Goal: Task Accomplishment & Management: Use online tool/utility

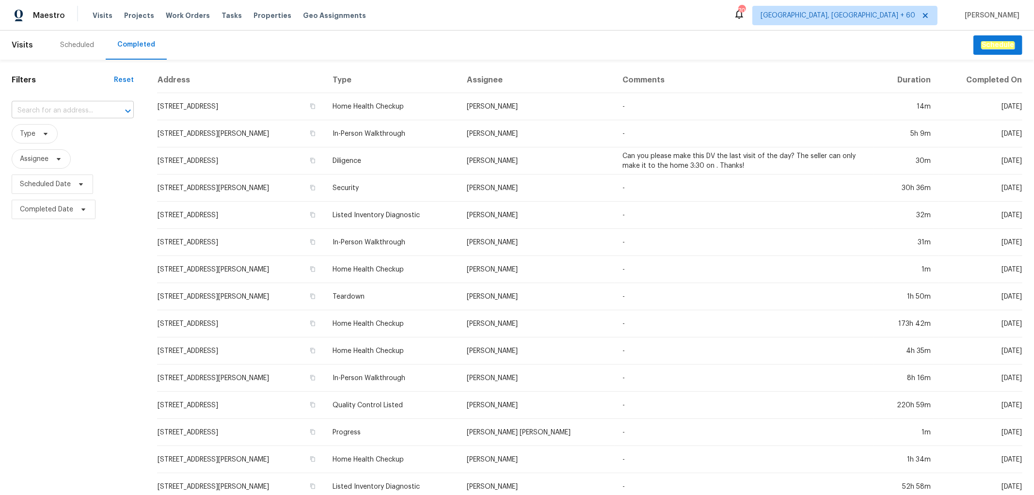
click at [64, 111] on input "text" at bounding box center [59, 110] width 95 height 15
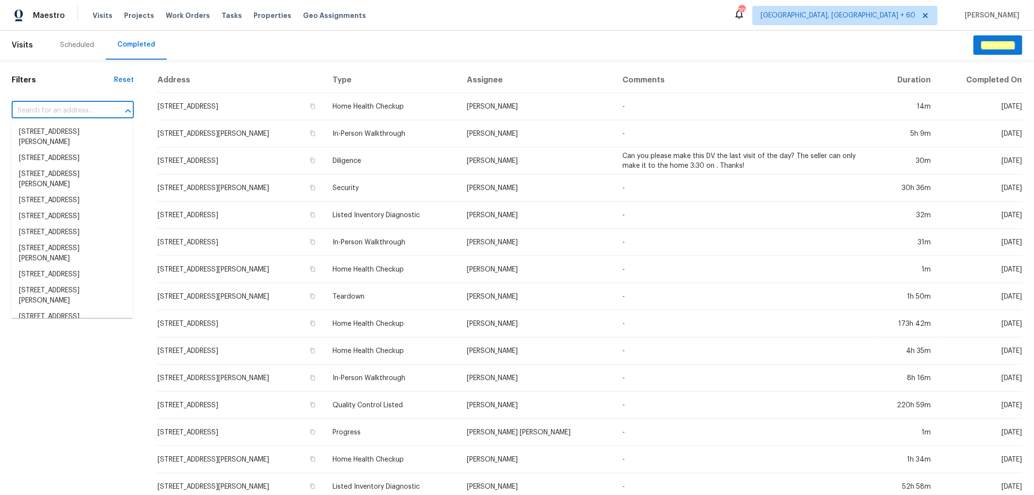
paste input "[STREET_ADDRESS][PERSON_NAME][PERSON_NAME]"
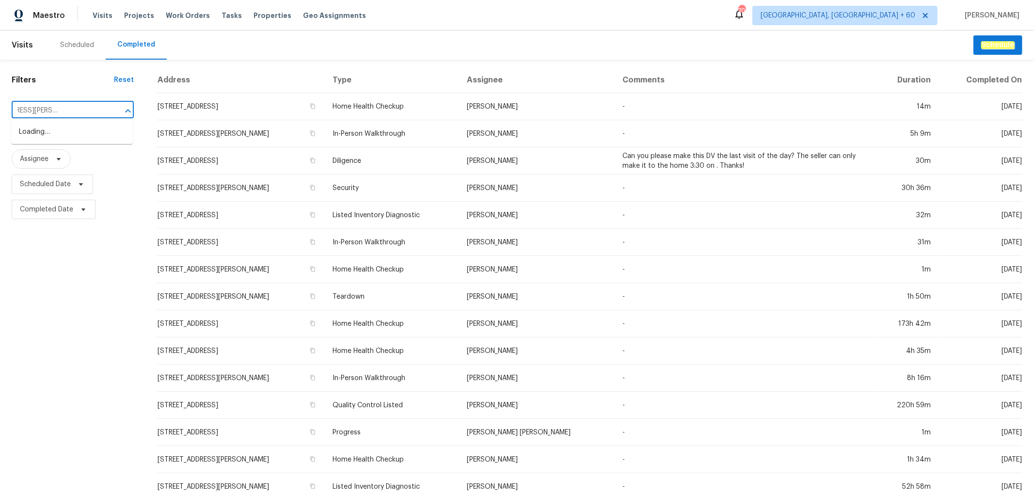
type input "[STREET_ADDRESS][PERSON_NAME][PERSON_NAME]"
click at [61, 133] on li "[STREET_ADDRESS][PERSON_NAME][PERSON_NAME]" at bounding box center [72, 137] width 122 height 26
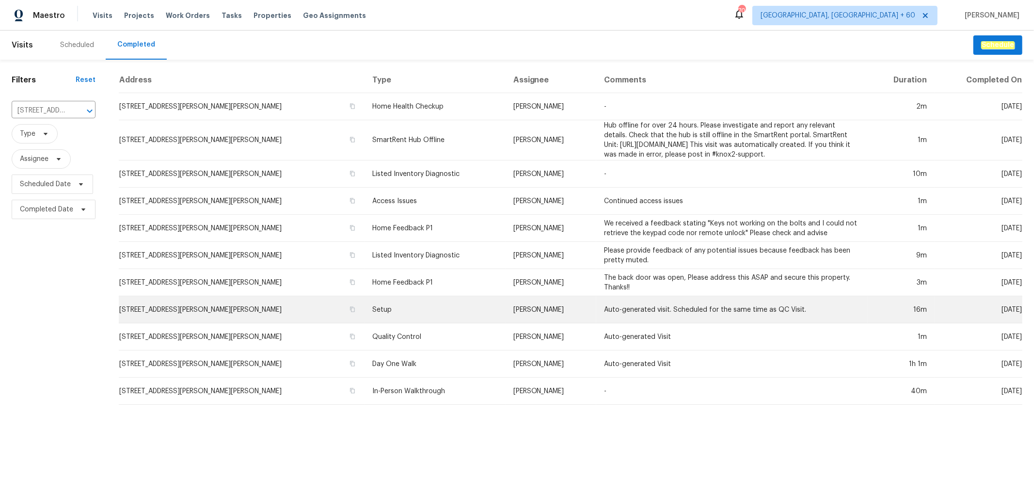
click at [381, 319] on td "Setup" at bounding box center [435, 309] width 141 height 27
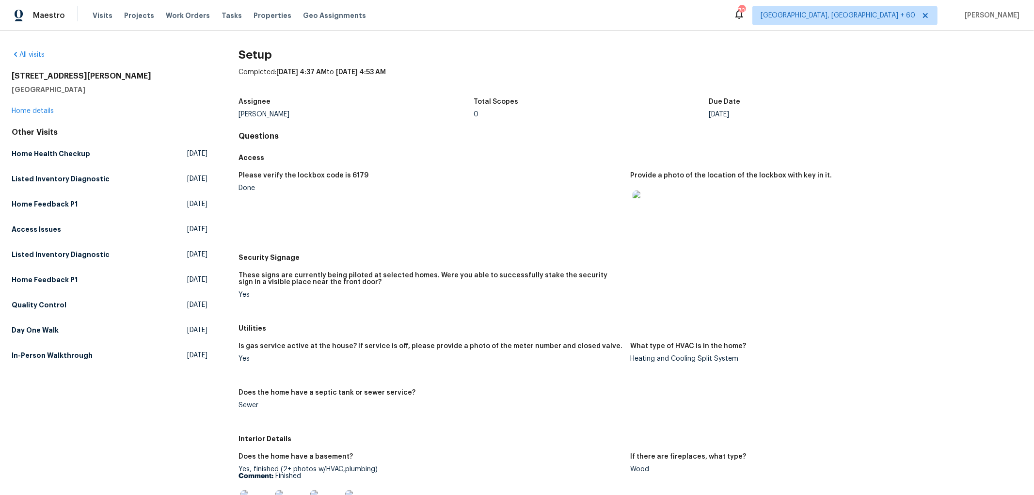
click at [43, 115] on div "[STREET_ADDRESS][PERSON_NAME][PERSON_NAME] Home details" at bounding box center [110, 93] width 196 height 45
click at [43, 110] on link "Home details" at bounding box center [33, 111] width 42 height 7
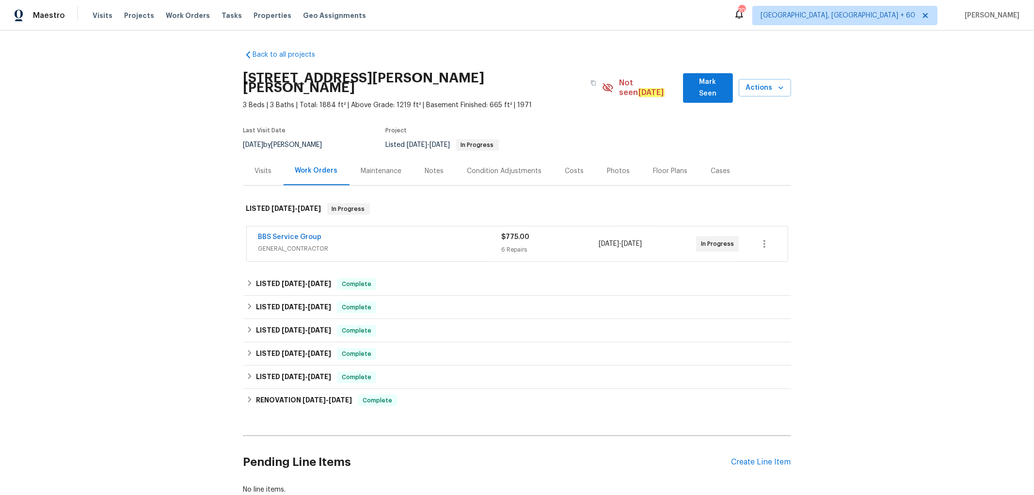
click at [612, 166] on div "Photos" at bounding box center [618, 171] width 23 height 10
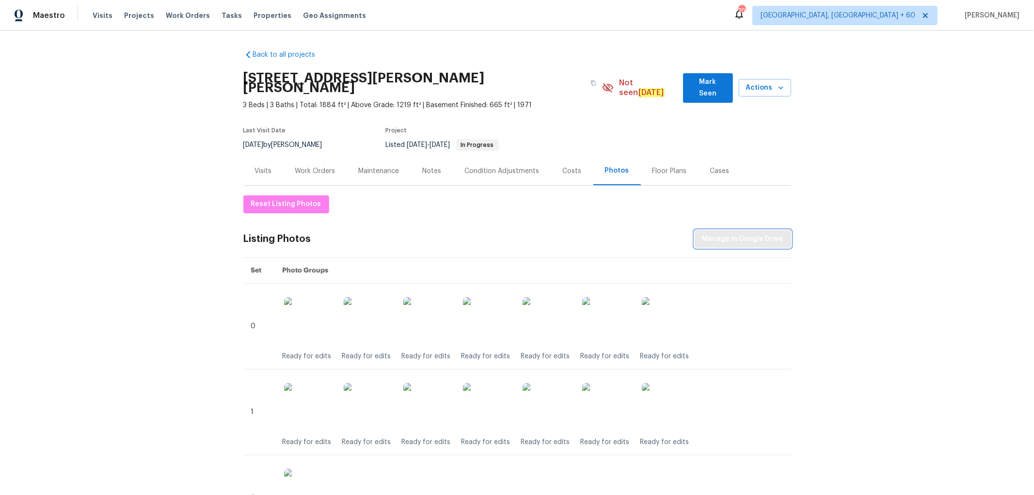
click at [719, 233] on span "Manage in Google Drive" at bounding box center [742, 239] width 81 height 12
